Goal: Entertainment & Leisure: Consume media (video, audio)

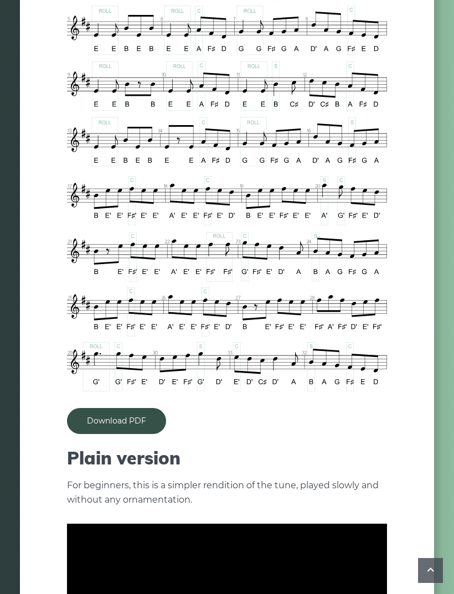
scroll to position [648, 0]
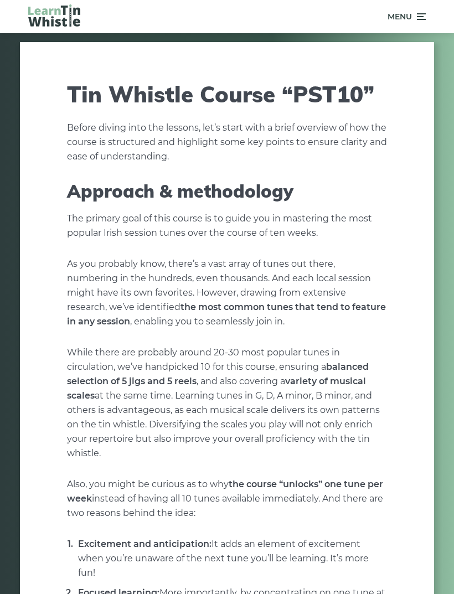
click at [415, 17] on icon at bounding box center [419, 16] width 11 height 13
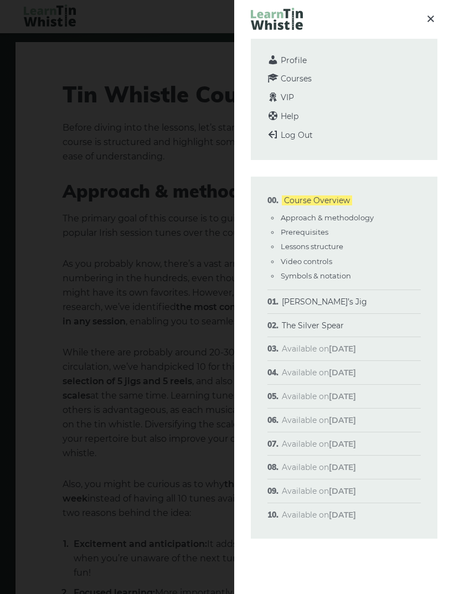
click at [350, 323] on li "The Silver Spear Sheet music Plain version Full version Variations" at bounding box center [343, 326] width 153 height 24
click at [317, 324] on link "The Silver Spear" at bounding box center [313, 325] width 62 height 10
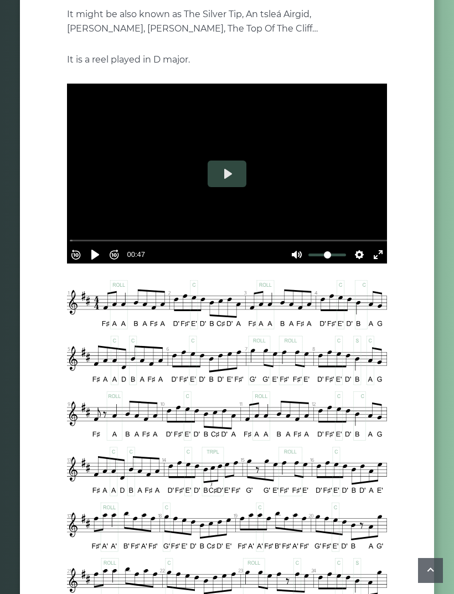
scroll to position [202, 0]
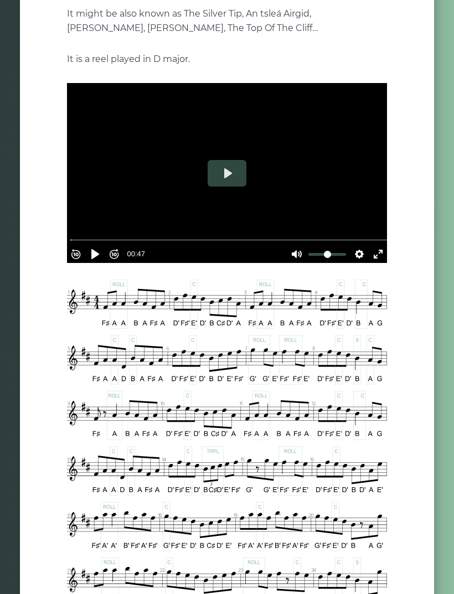
click at [238, 174] on button "Play" at bounding box center [226, 173] width 39 height 27
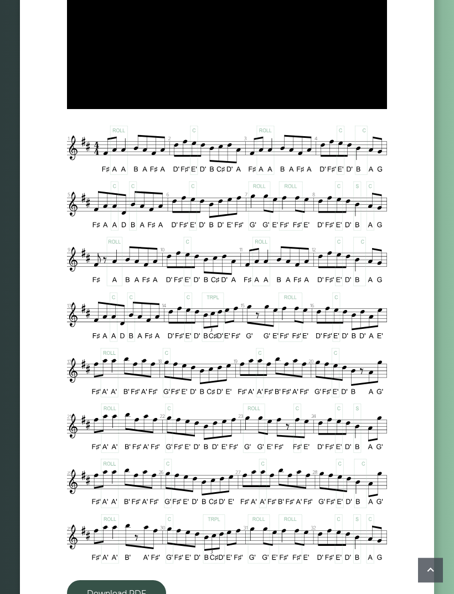
scroll to position [356, 0]
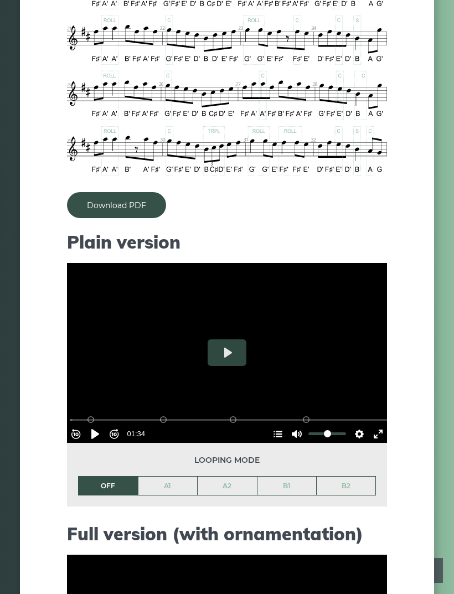
type input "***"
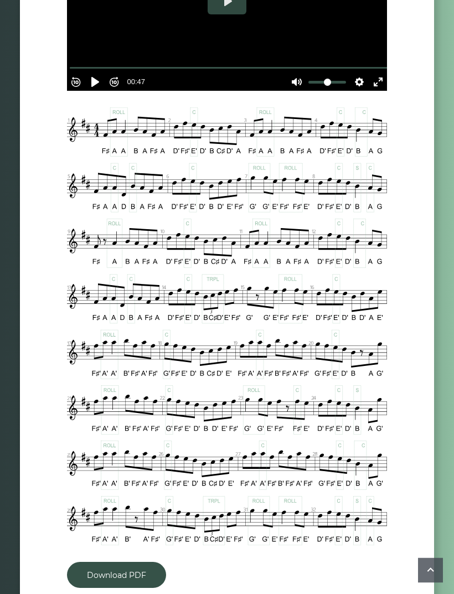
scroll to position [375, 0]
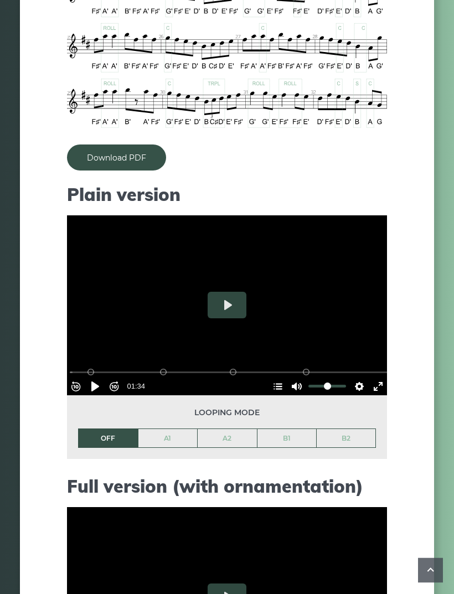
click at [236, 304] on button "Play" at bounding box center [226, 305] width 39 height 27
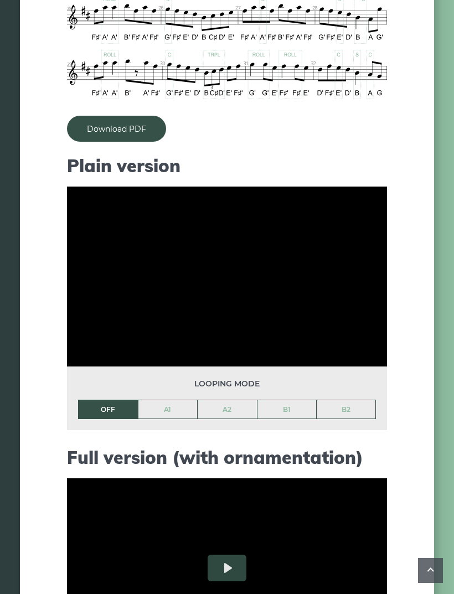
scroll to position [837, 0]
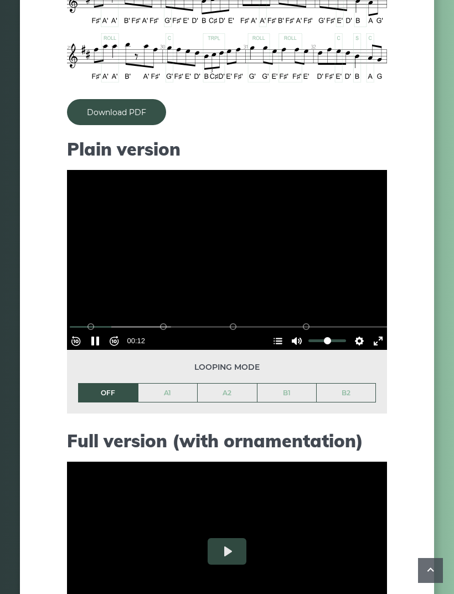
click at [97, 335] on button "Pause Play" at bounding box center [95, 341] width 18 height 18
type input "*****"
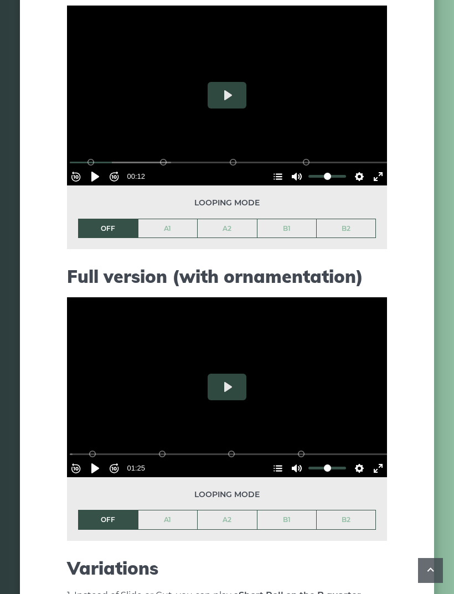
scroll to position [1040, 0]
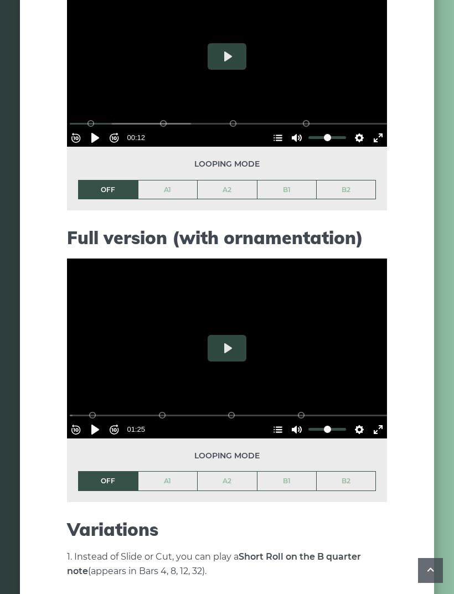
click at [235, 346] on button "Play" at bounding box center [226, 348] width 39 height 27
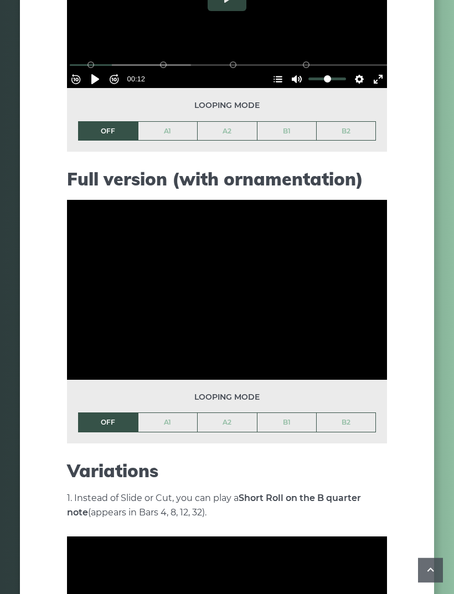
scroll to position [1099, 0]
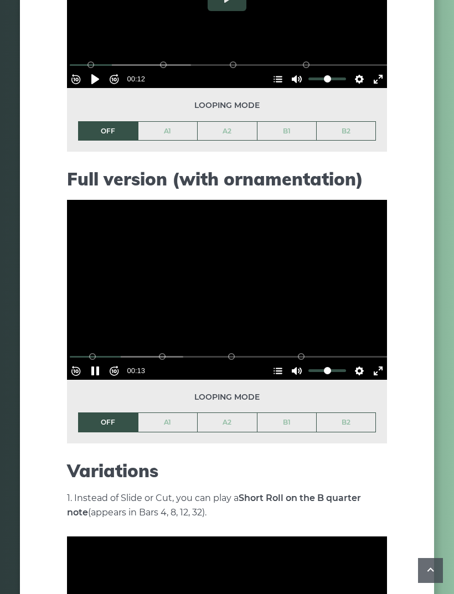
click at [101, 362] on button "Pause Play" at bounding box center [95, 371] width 18 height 18
type input "*****"
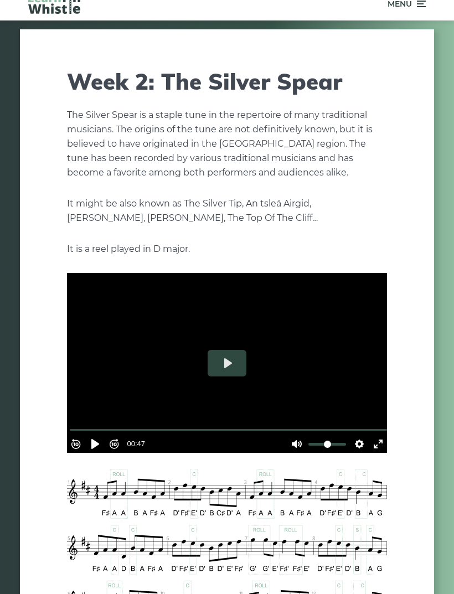
scroll to position [0, 0]
